Goal: Task Accomplishment & Management: Manage account settings

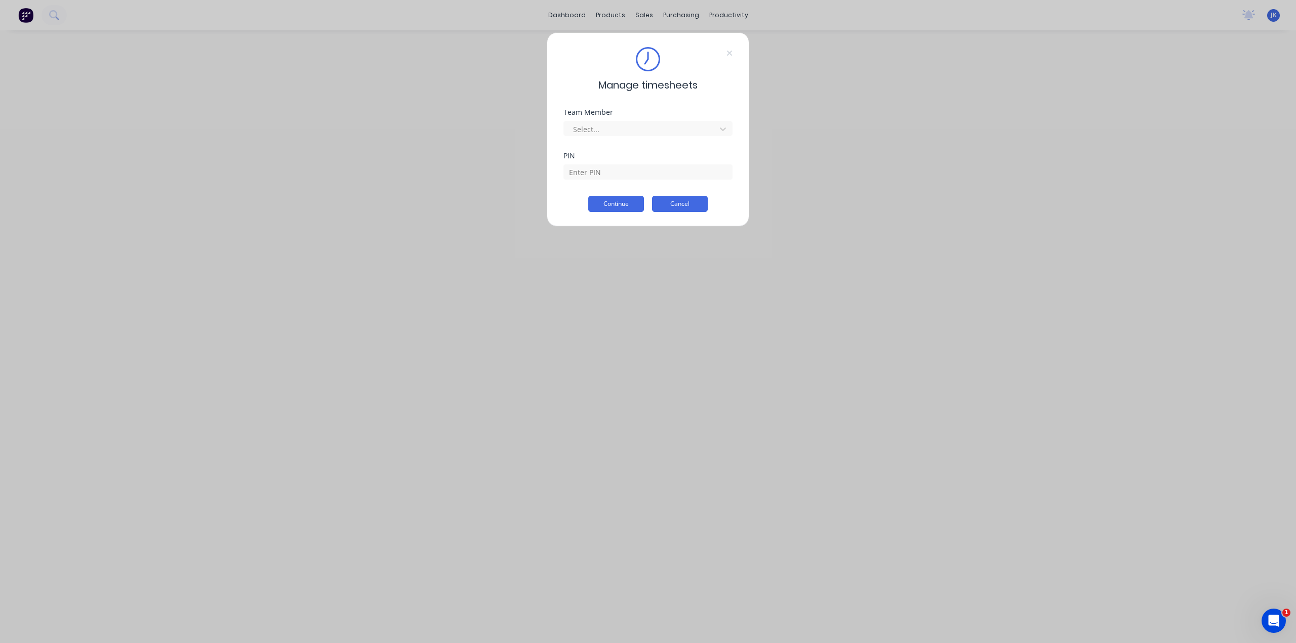
click at [665, 203] on button "Cancel" at bounding box center [680, 204] width 56 height 16
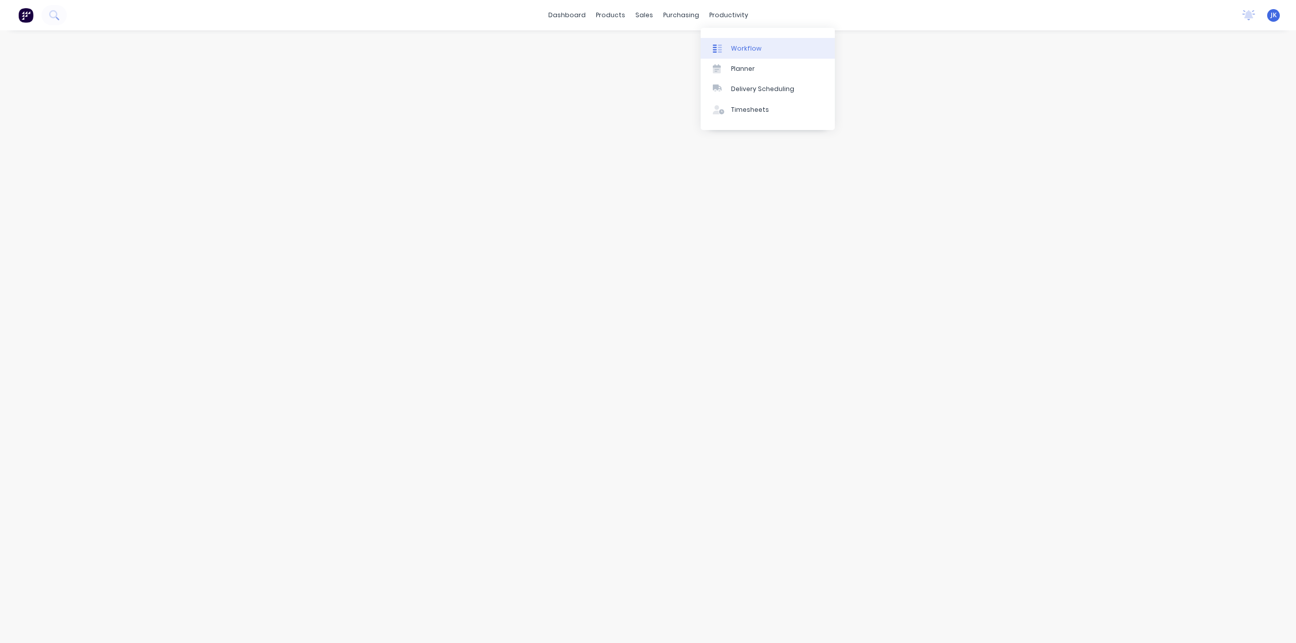
click at [726, 52] on div at bounding box center [720, 48] width 15 height 9
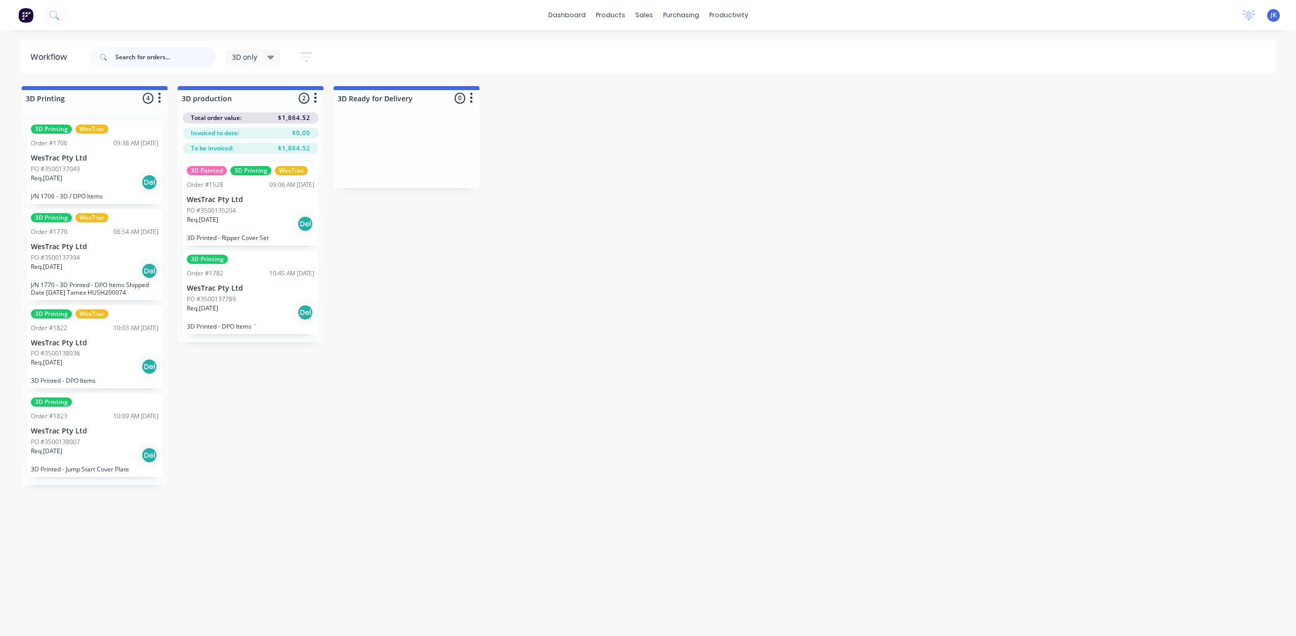
click at [152, 53] on input "text" at bounding box center [165, 57] width 100 height 20
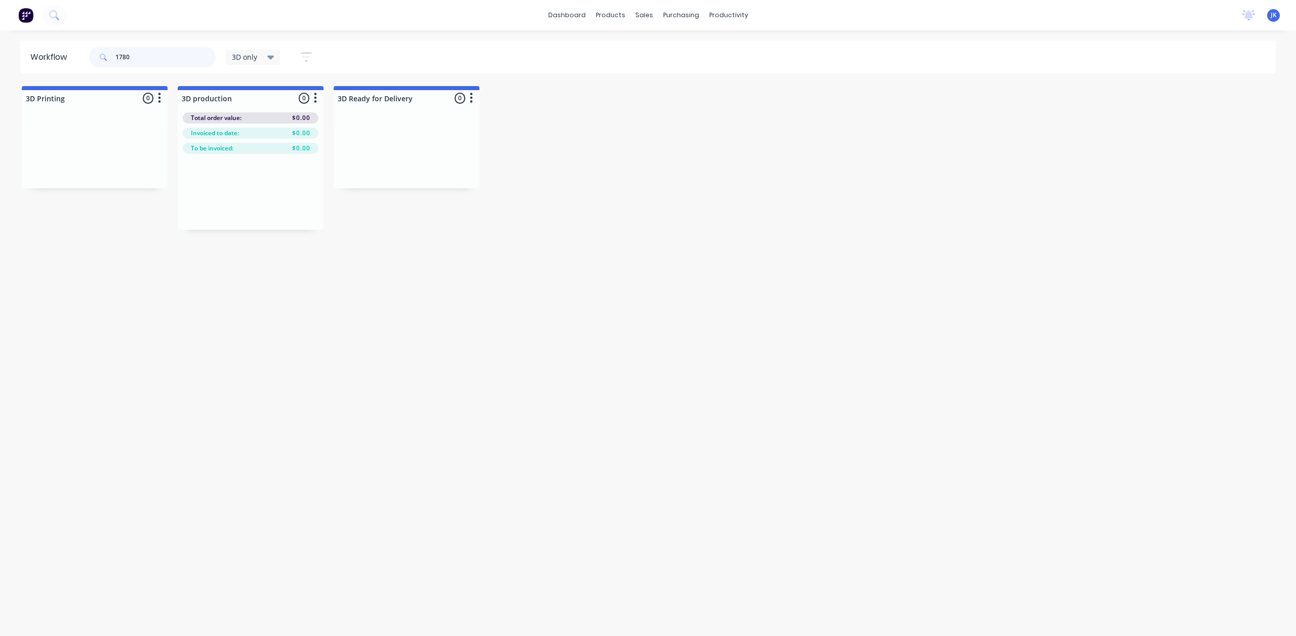
click at [190, 55] on input "1780" at bounding box center [165, 57] width 100 height 20
type input "1780"
click at [256, 60] on span "3D only" at bounding box center [244, 57] width 25 height 11
click at [263, 125] on div "None edit" at bounding box center [296, 132] width 127 height 20
click at [254, 130] on button "None" at bounding box center [287, 133] width 108 height 12
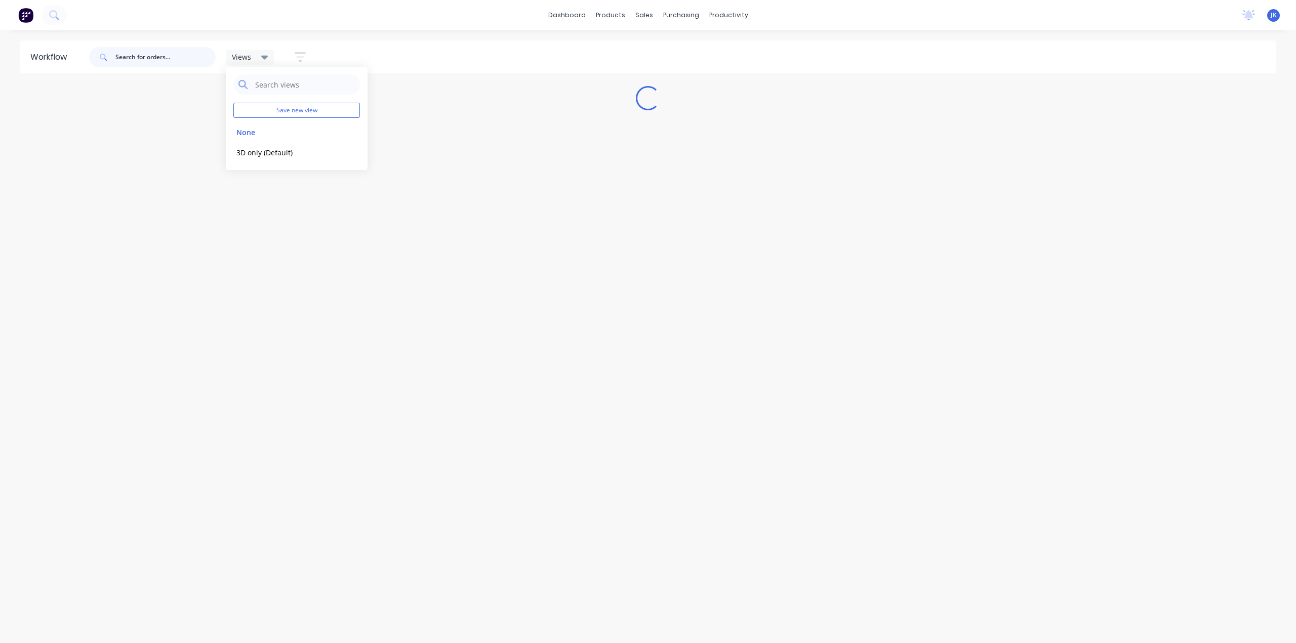
click at [158, 59] on input "text" at bounding box center [165, 57] width 100 height 20
type input "1"
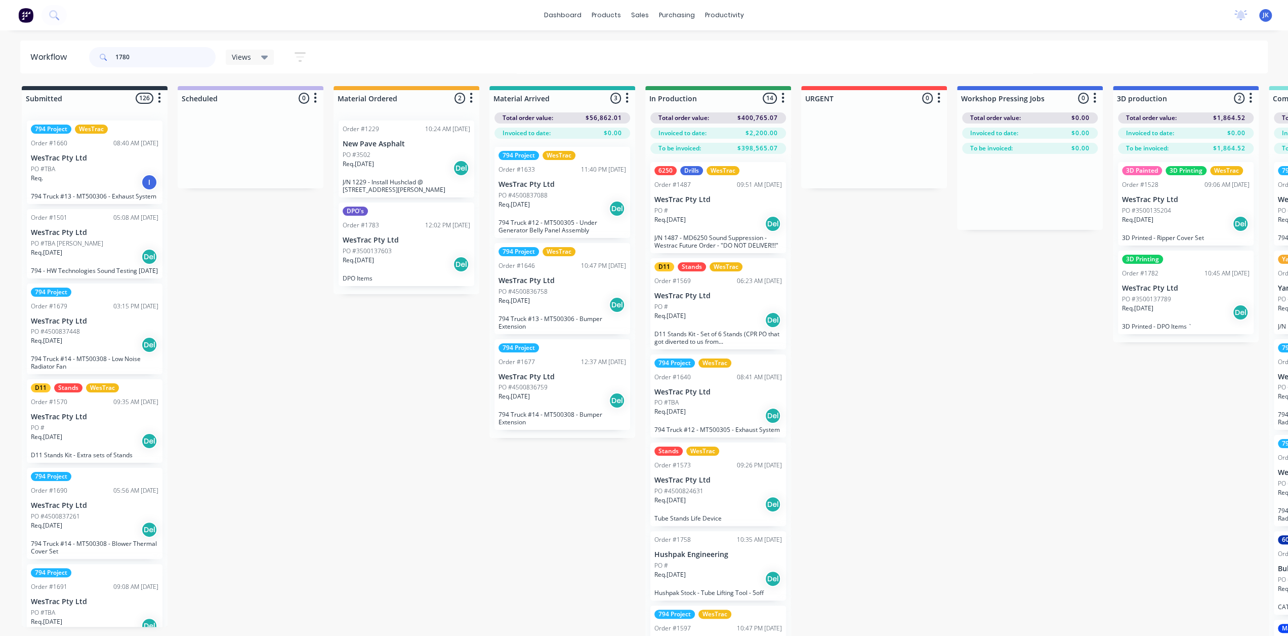
type input "1780"
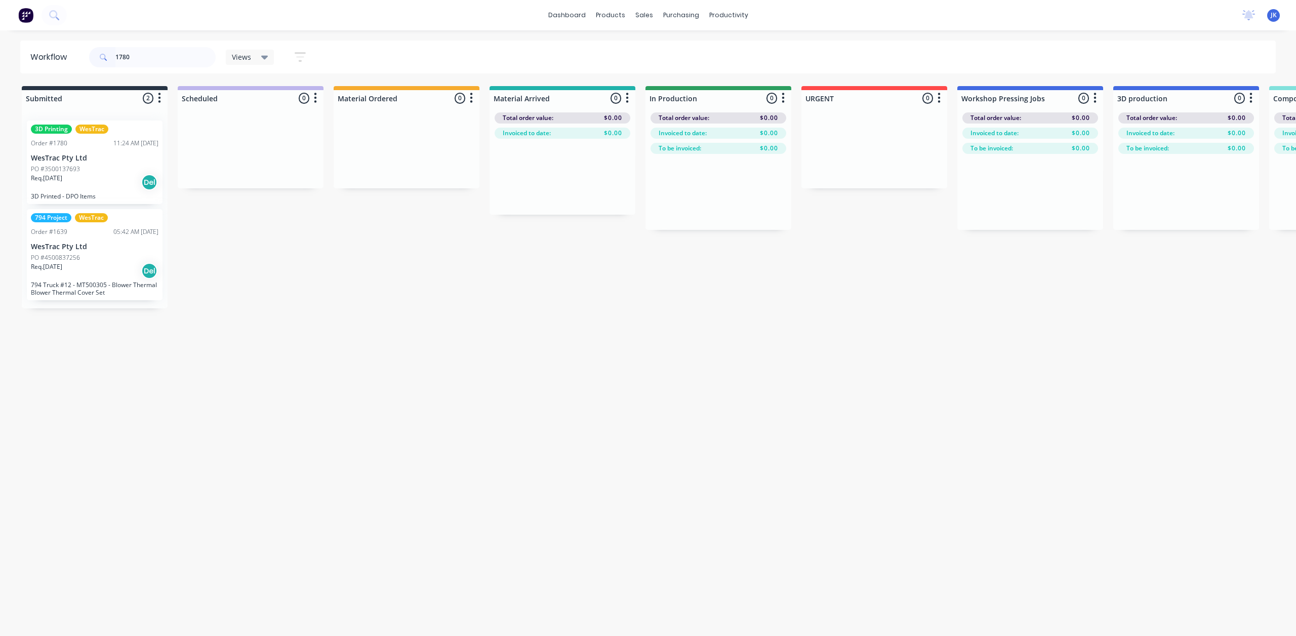
click at [115, 176] on div "Req. 18/08/25 Del" at bounding box center [95, 182] width 128 height 17
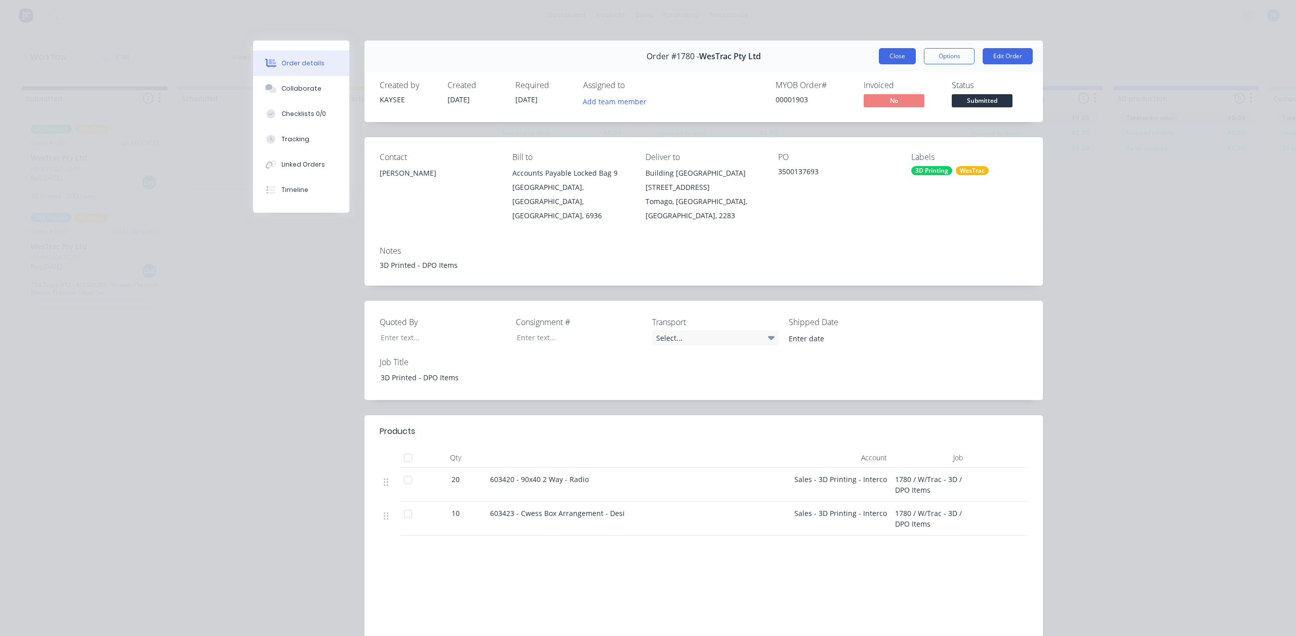
click at [889, 53] on button "Close" at bounding box center [897, 56] width 37 height 16
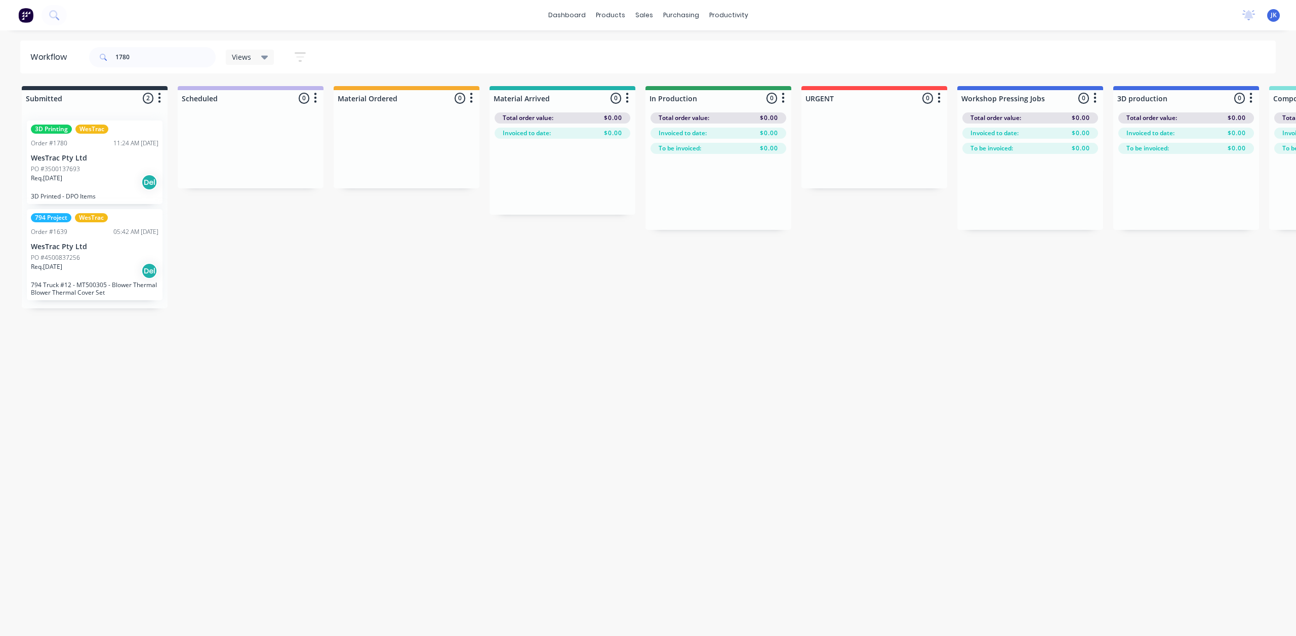
click at [82, 91] on div at bounding box center [95, 98] width 146 height 16
click at [143, 52] on input "1780" at bounding box center [165, 57] width 100 height 20
drag, startPoint x: 141, startPoint y: 53, endPoint x: 86, endPoint y: 59, distance: 55.5
click at [86, 59] on header "Workflow 1780 Views Save new view None edit 3D only (Default) edit Show/Hide st…" at bounding box center [648, 56] width 1256 height 33
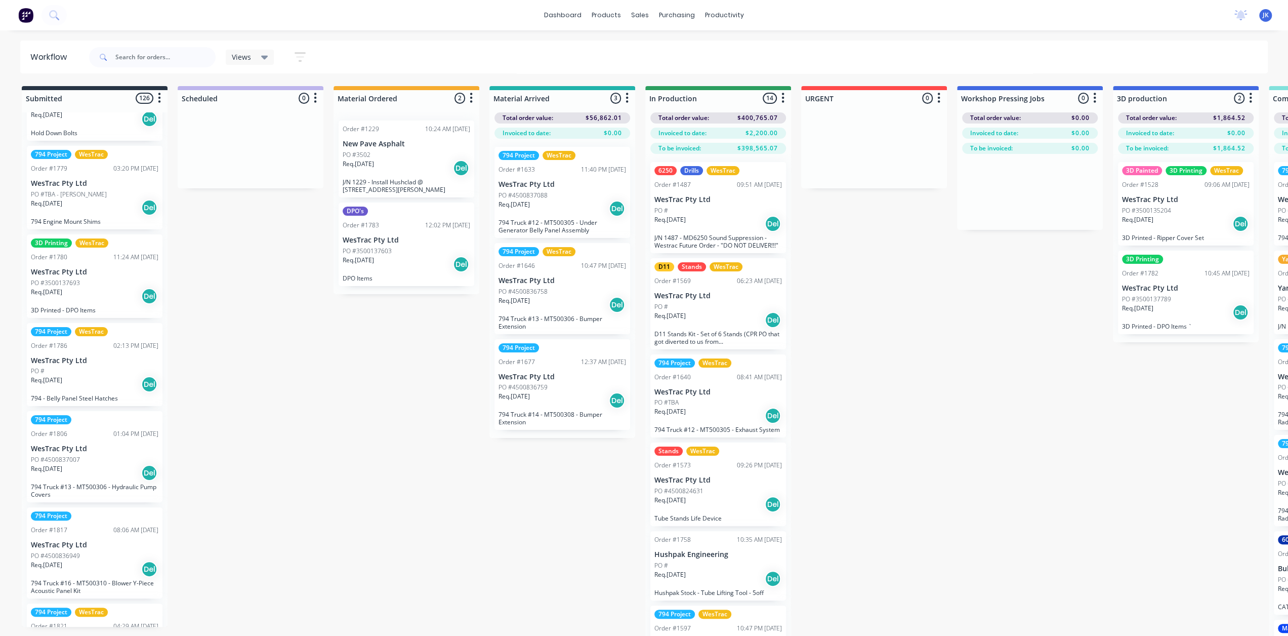
drag, startPoint x: 836, startPoint y: 93, endPoint x: 854, endPoint y: 111, distance: 25.4
click at [850, 106] on div at bounding box center [874, 98] width 146 height 16
click at [103, 305] on div "Req. 18/08/25 Del" at bounding box center [95, 296] width 128 height 17
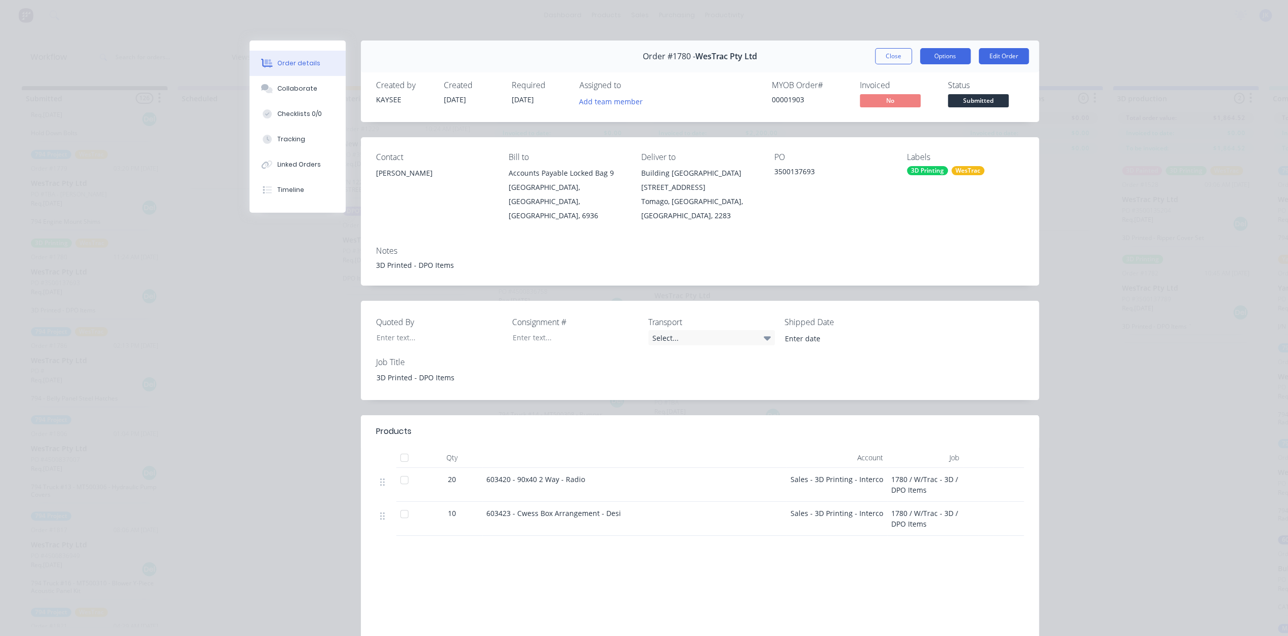
click at [948, 59] on button "Options" at bounding box center [945, 56] width 51 height 16
click at [882, 181] on div "PO 3500137693" at bounding box center [832, 187] width 116 height 70
click at [294, 187] on div "Timeline" at bounding box center [290, 189] width 27 height 9
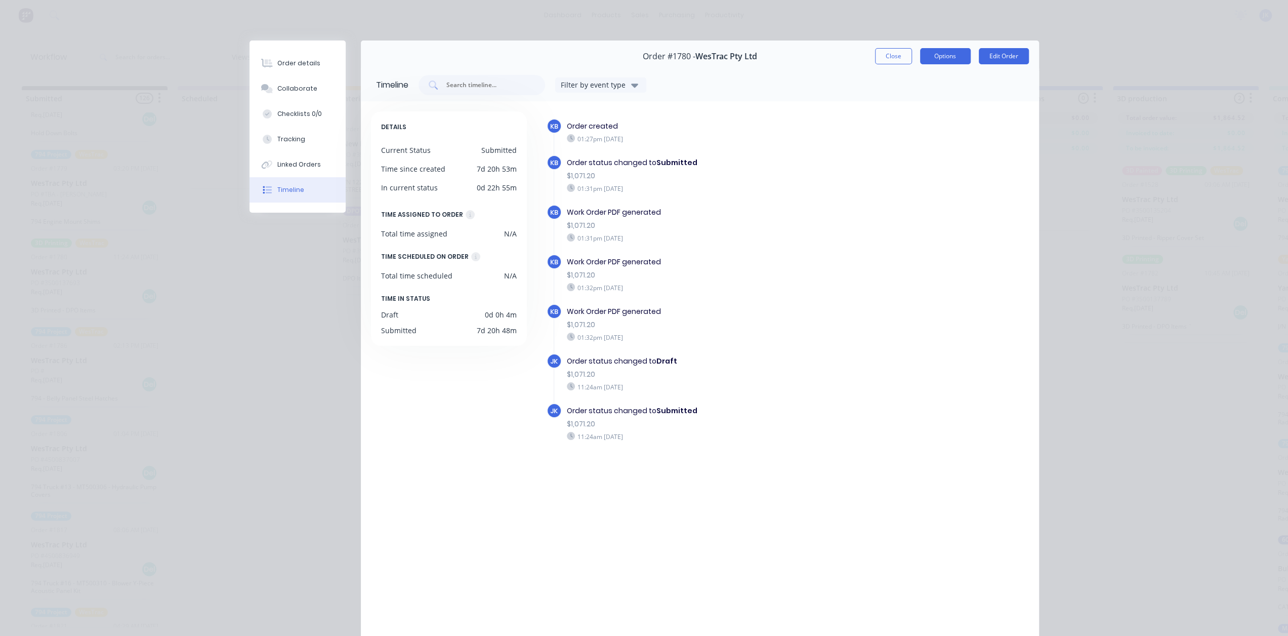
click at [948, 58] on button "Options" at bounding box center [945, 56] width 51 height 16
click at [1010, 55] on button "Edit Order" at bounding box center [1004, 56] width 50 height 16
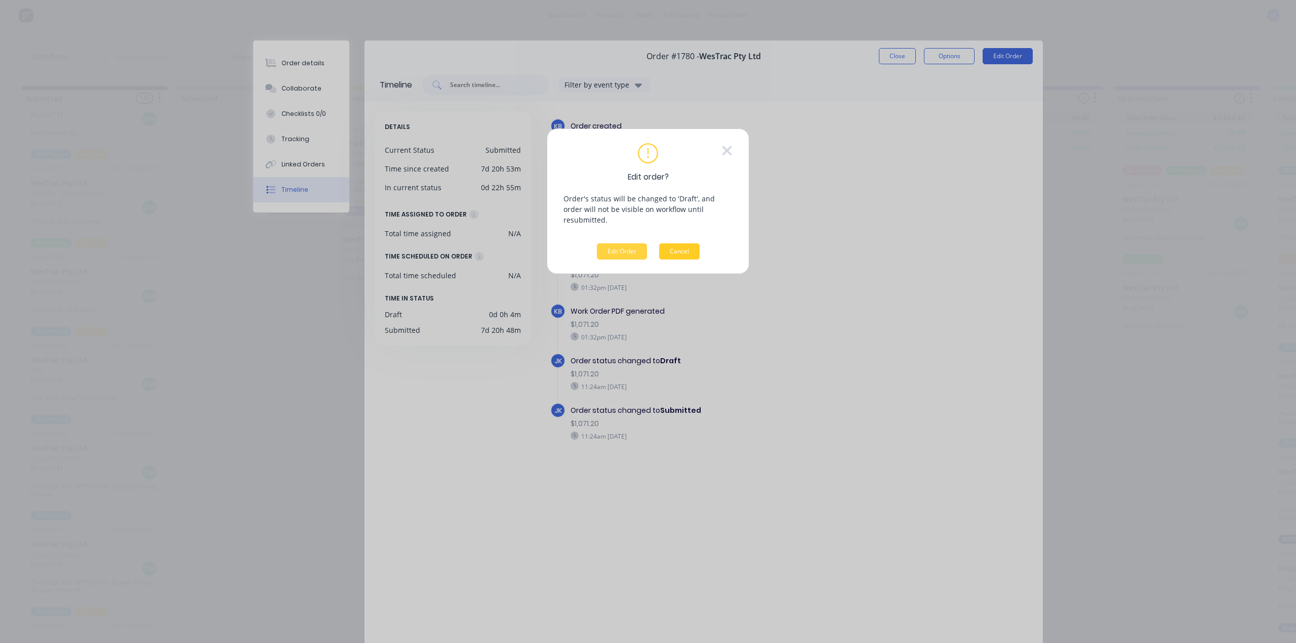
click at [689, 243] on button "Cancel" at bounding box center [679, 251] width 40 height 16
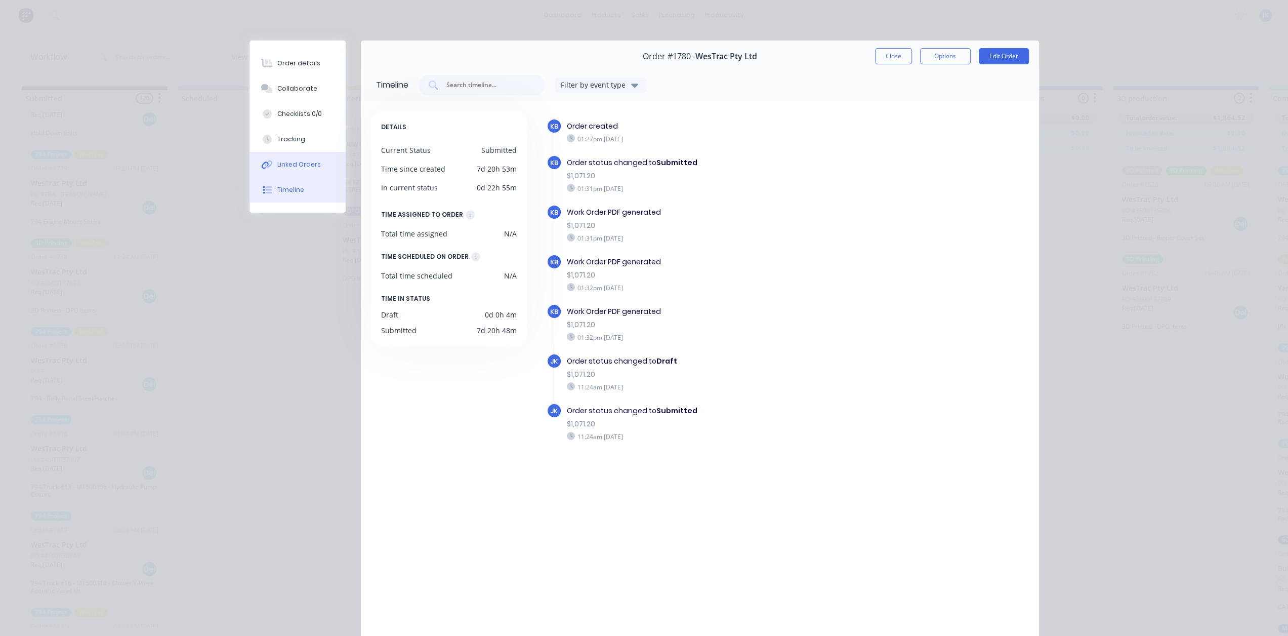
click at [302, 161] on div "Linked Orders" at bounding box center [299, 164] width 44 height 9
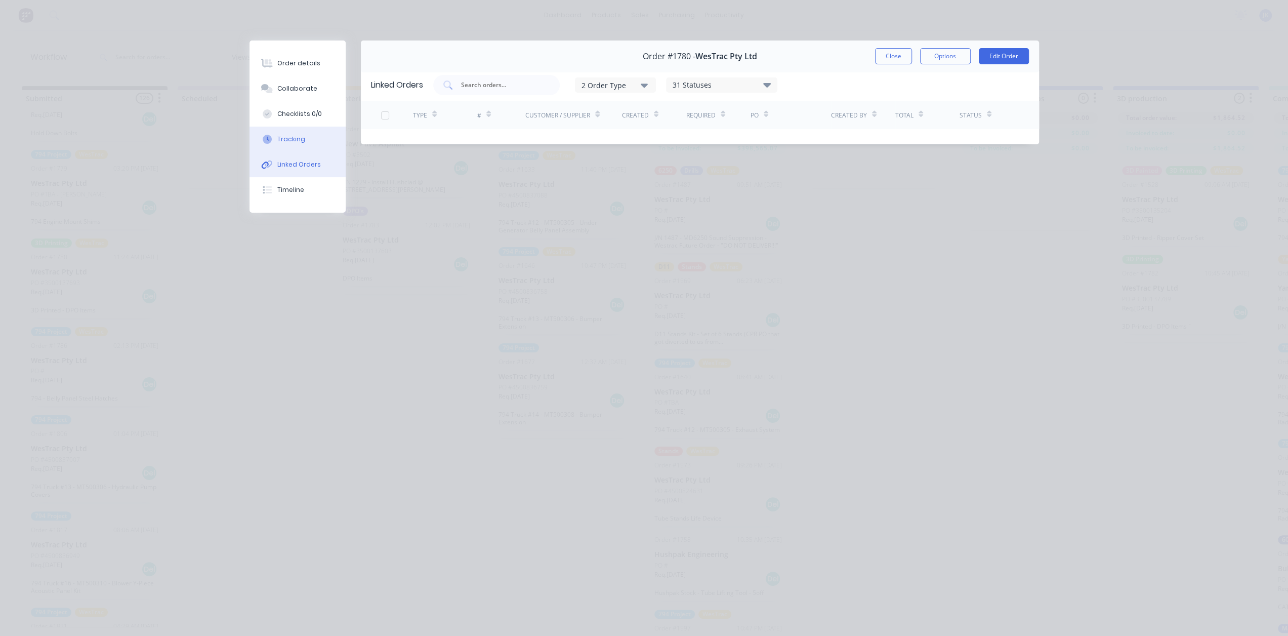
click at [297, 138] on div "Tracking" at bounding box center [291, 139] width 28 height 9
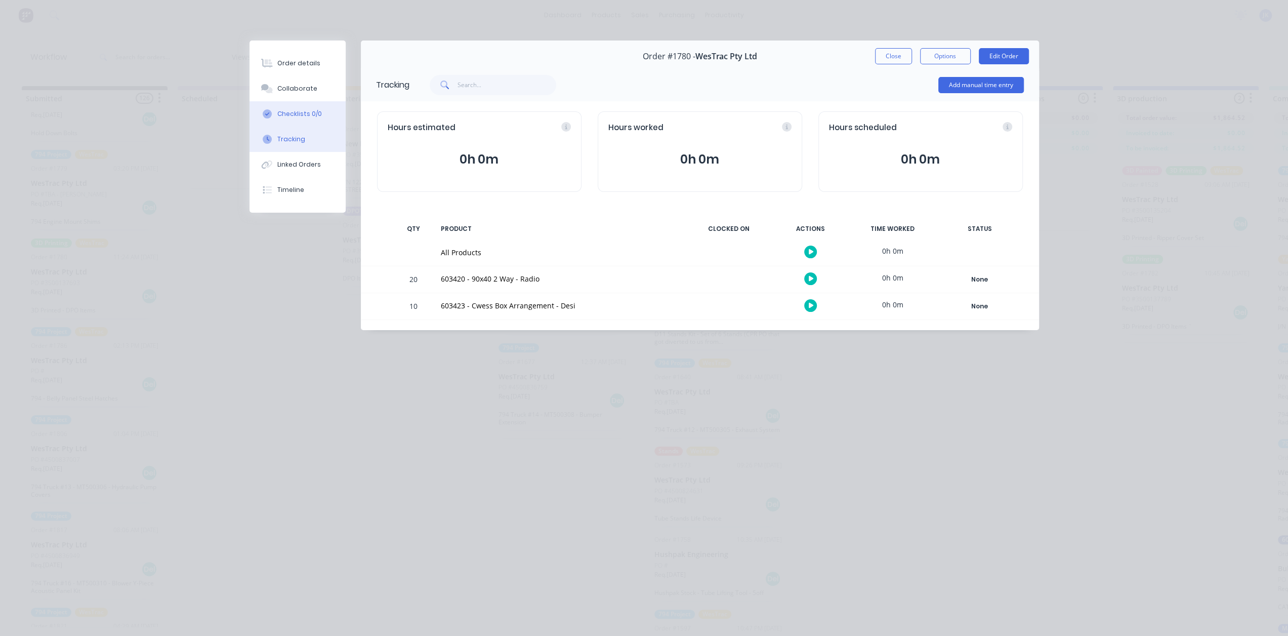
click at [302, 116] on div "Checklists 0/0" at bounding box center [299, 113] width 45 height 9
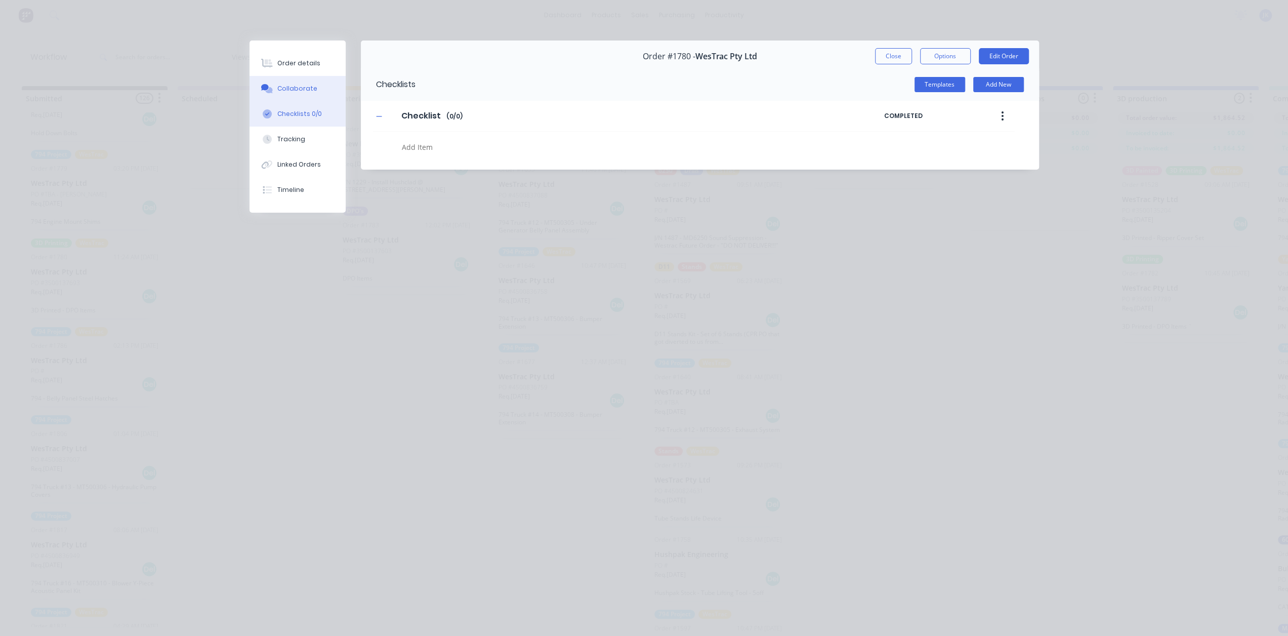
click at [291, 89] on div "Collaborate" at bounding box center [297, 88] width 40 height 9
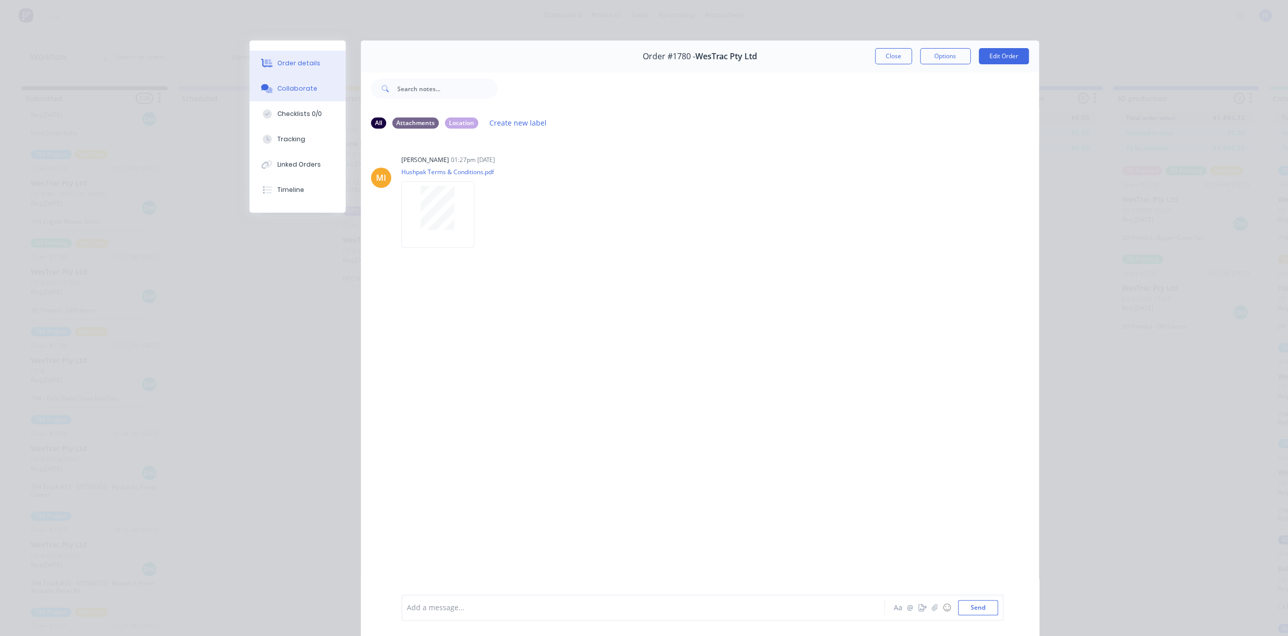
click at [297, 64] on div "Order details" at bounding box center [298, 63] width 43 height 9
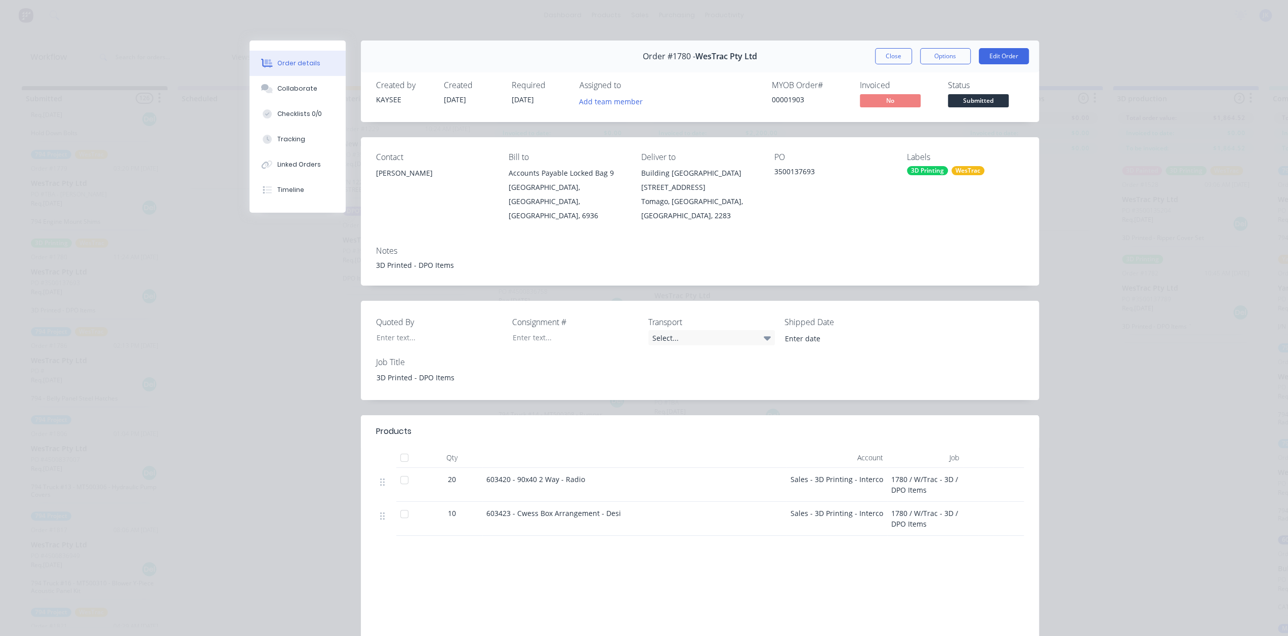
click at [300, 262] on div "Order #1780 - WesTrac Pty Ltd Close Options Edit Order Created by KAYSEE Create…" at bounding box center [645, 377] width 790 height 675
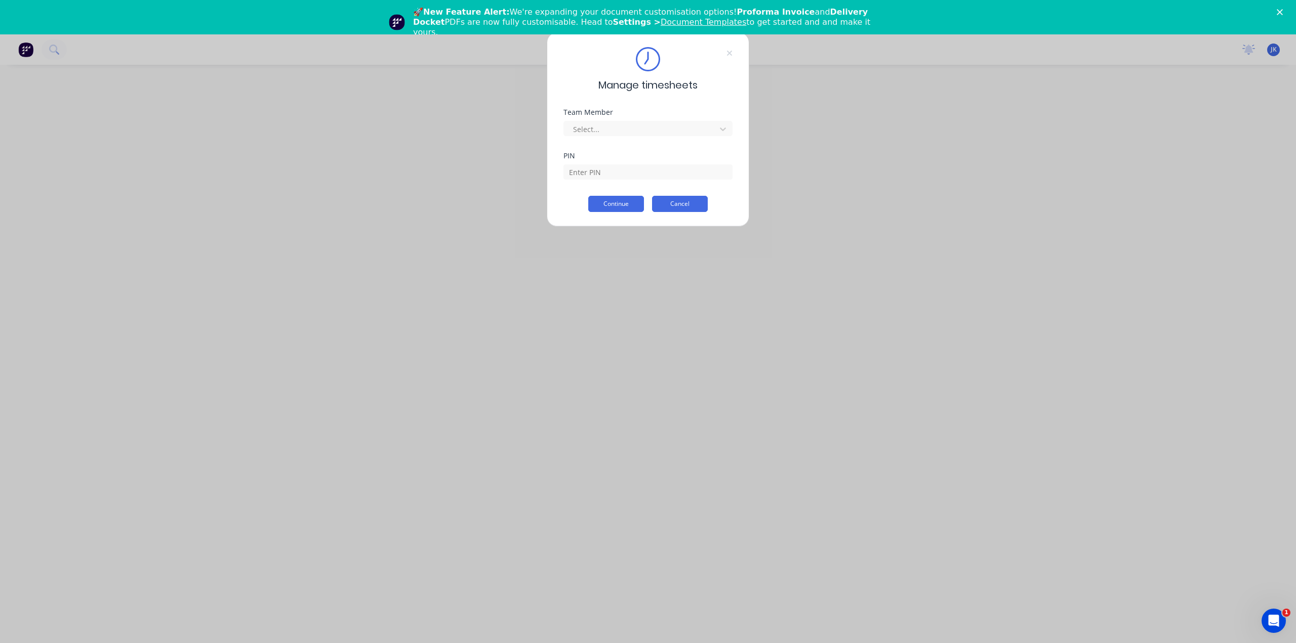
click at [679, 200] on button "Cancel" at bounding box center [680, 204] width 56 height 16
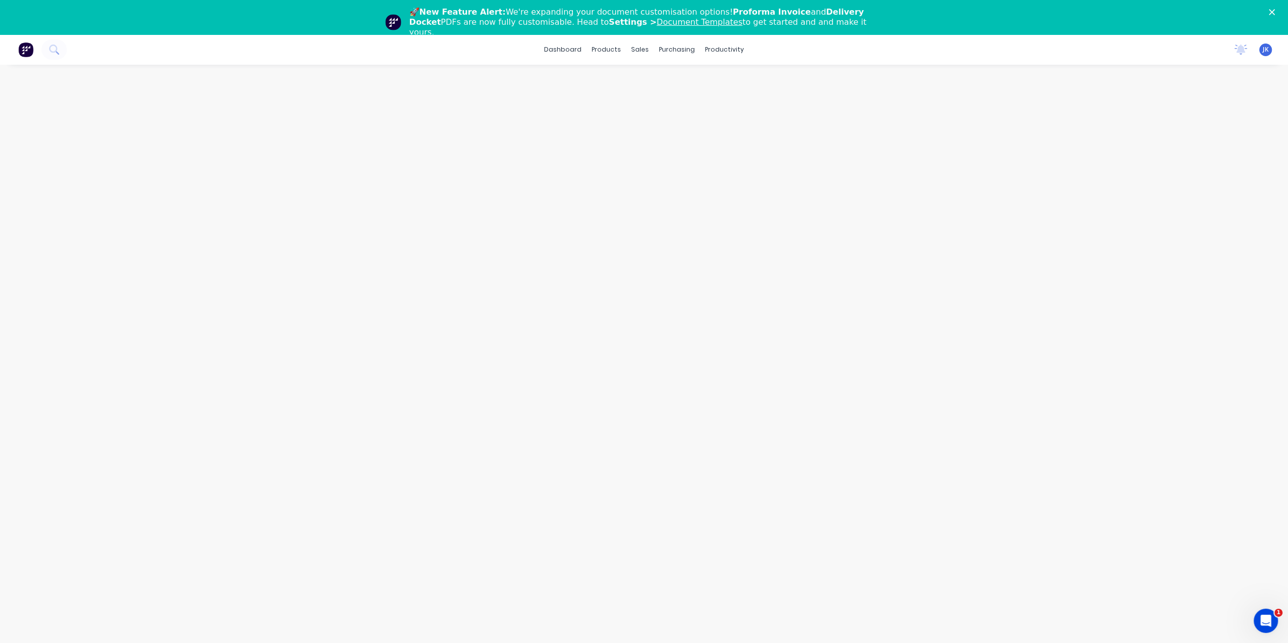
click at [709, 58] on div "dashboard products sales purchasing productivity dashboard products Product Cat…" at bounding box center [644, 49] width 1288 height 30
click at [728, 52] on div "productivity" at bounding box center [724, 49] width 49 height 15
click at [764, 81] on link "Workflow" at bounding box center [763, 82] width 134 height 20
